Goal: Check status: Check status

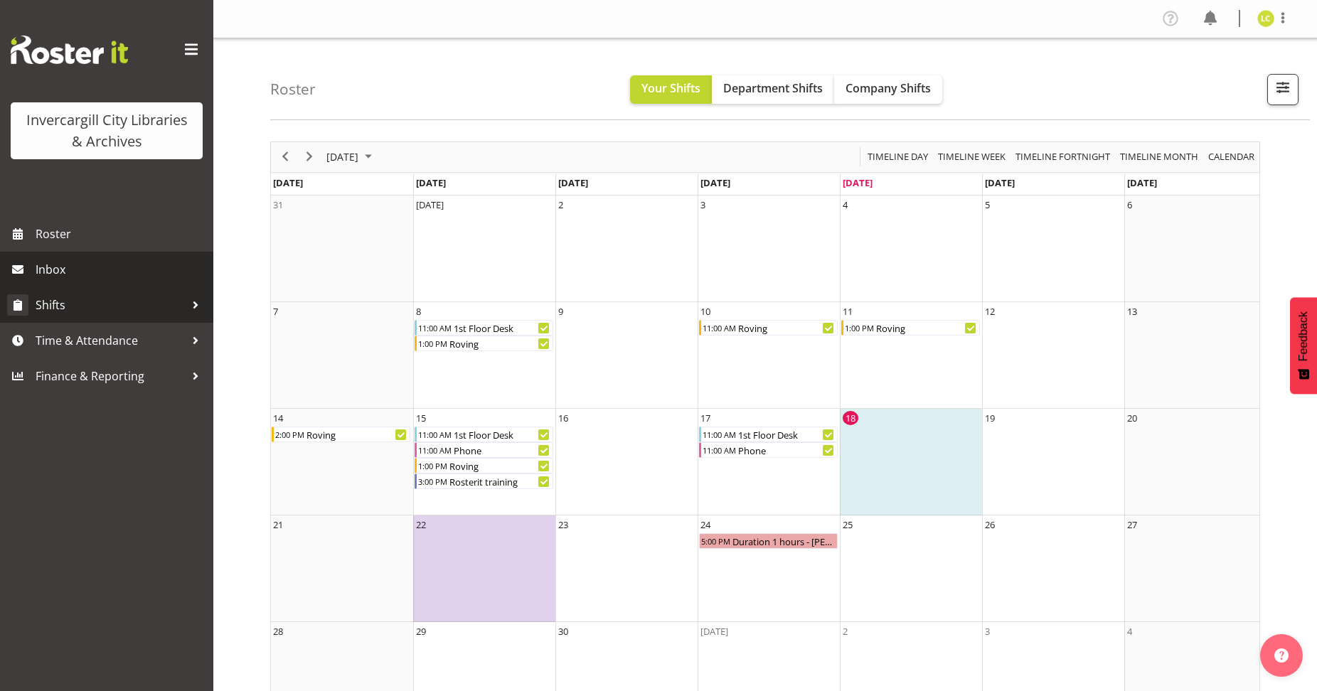
click at [55, 297] on span "Shifts" at bounding box center [110, 304] width 149 height 21
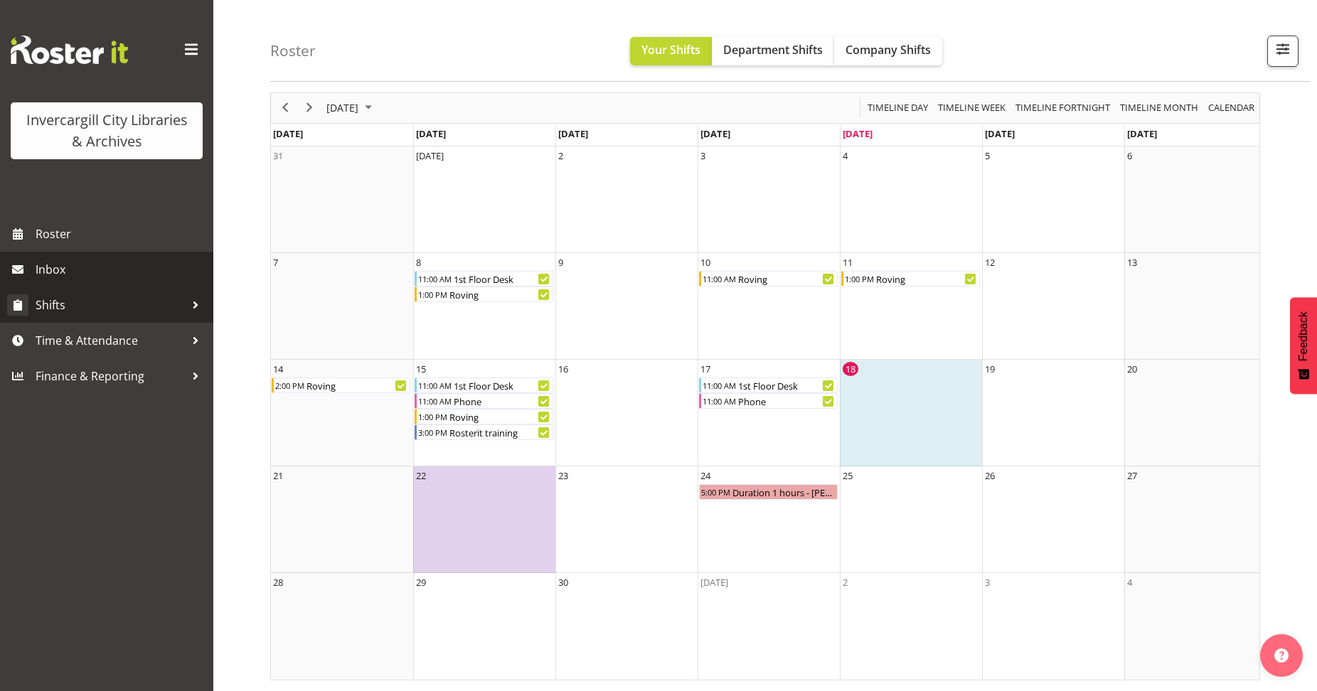
scroll to position [61, 0]
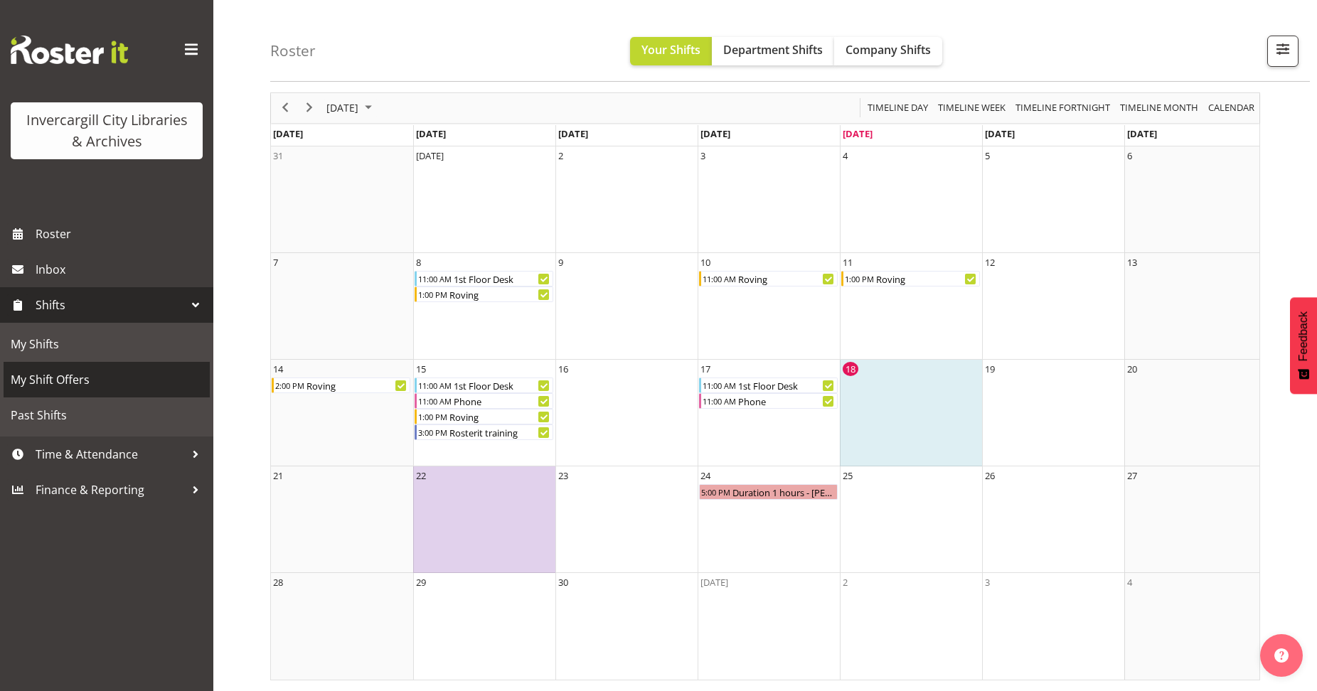
click at [55, 374] on span "My Shift Offers" at bounding box center [107, 379] width 192 height 21
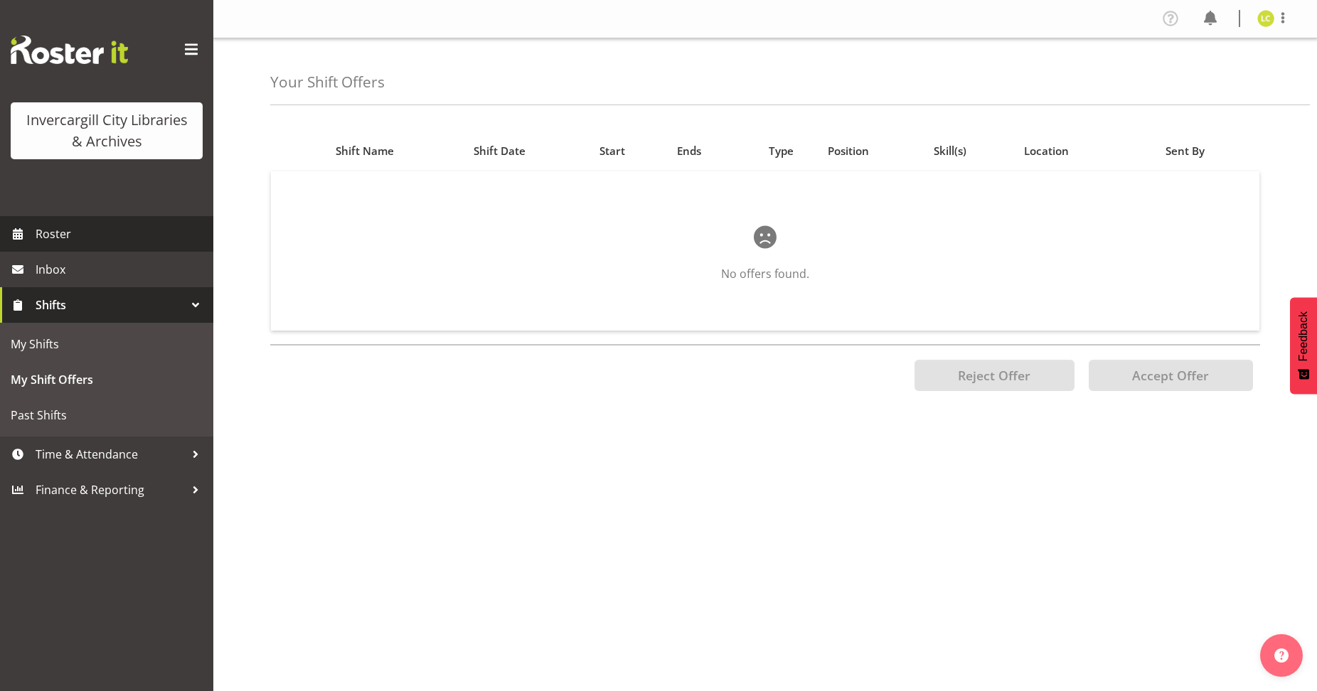
click at [45, 234] on span "Roster" at bounding box center [121, 233] width 171 height 21
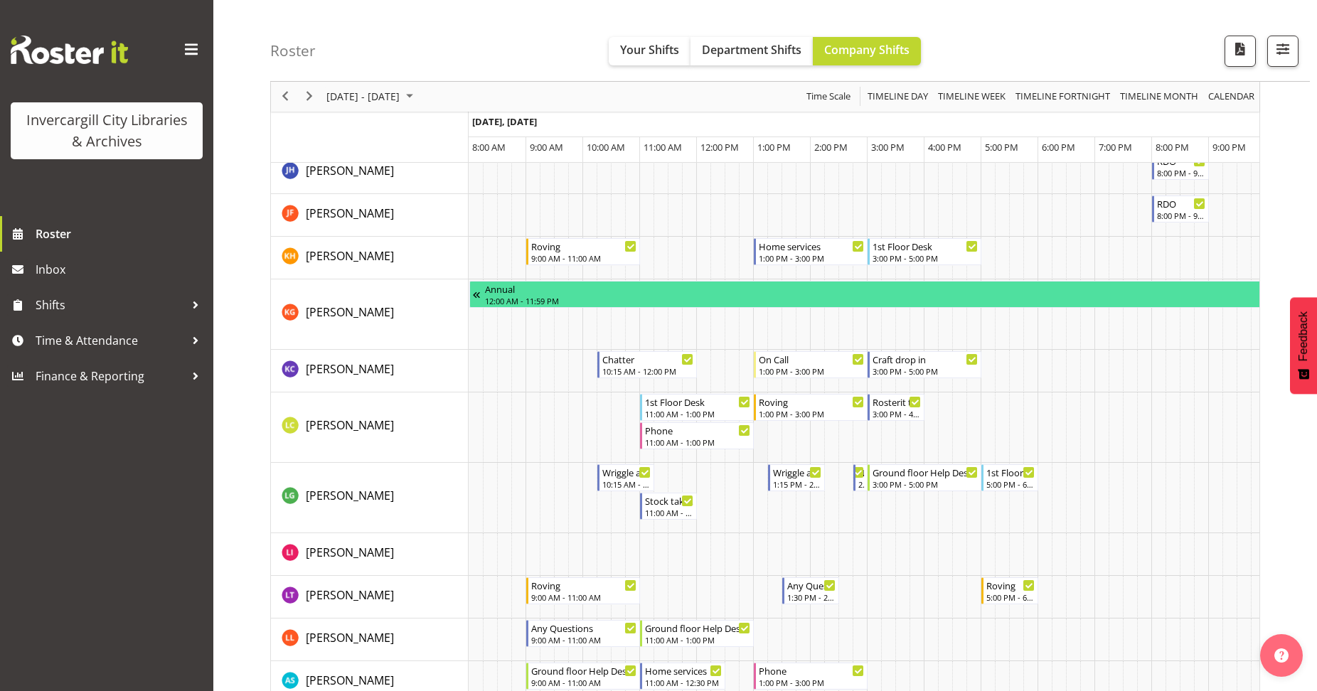
scroll to position [456, 0]
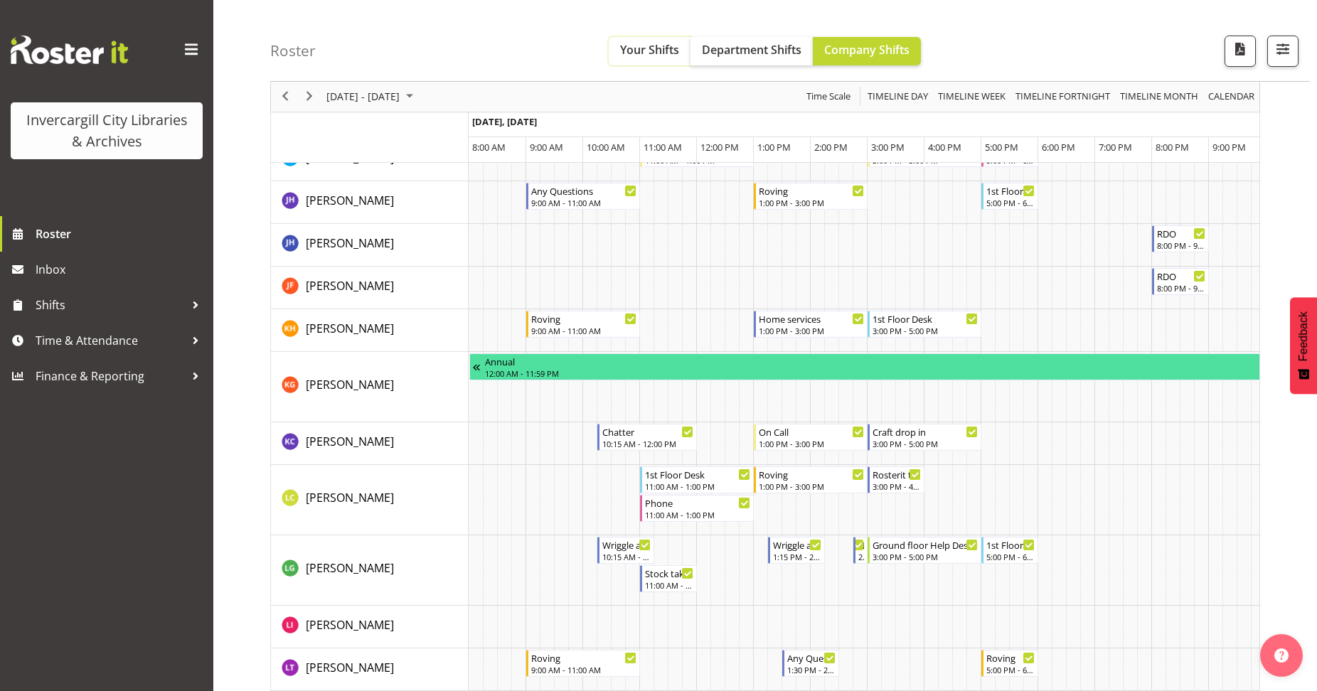
click at [639, 50] on span "Your Shifts" at bounding box center [649, 50] width 59 height 16
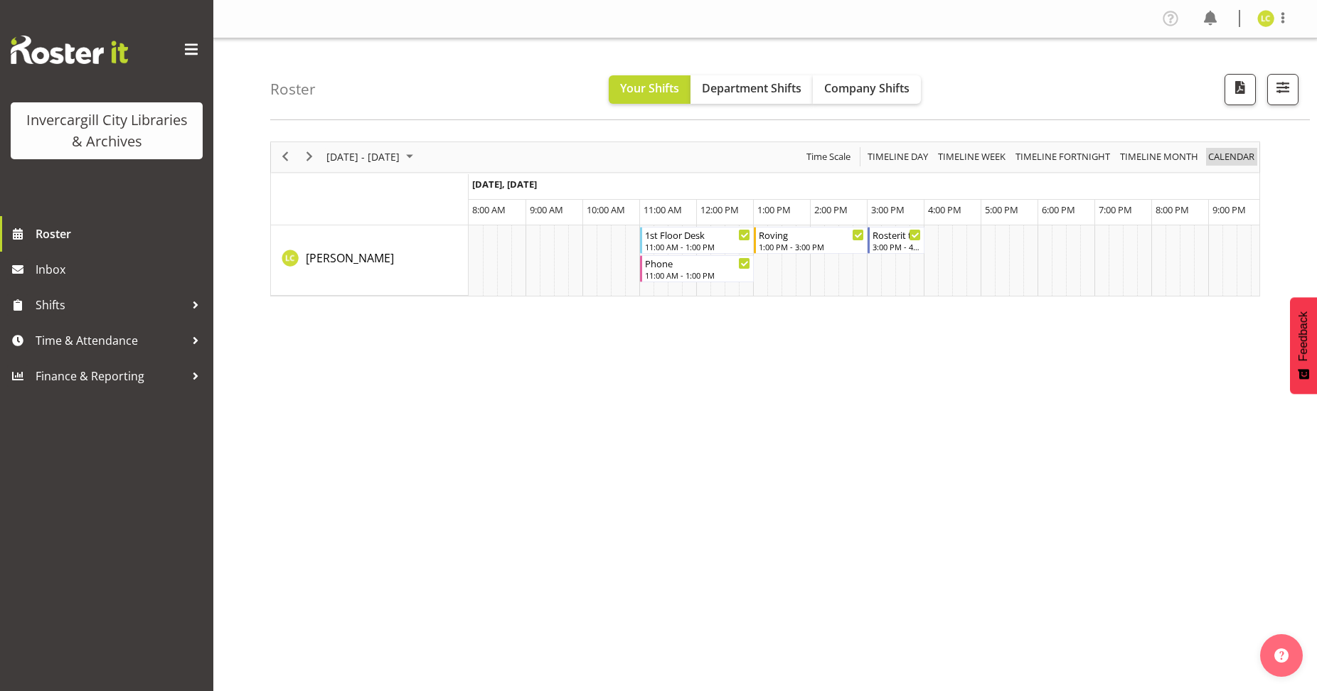
click at [1230, 159] on span "calendar" at bounding box center [1230, 157] width 49 height 18
